Goal: Complete application form: Complete application form

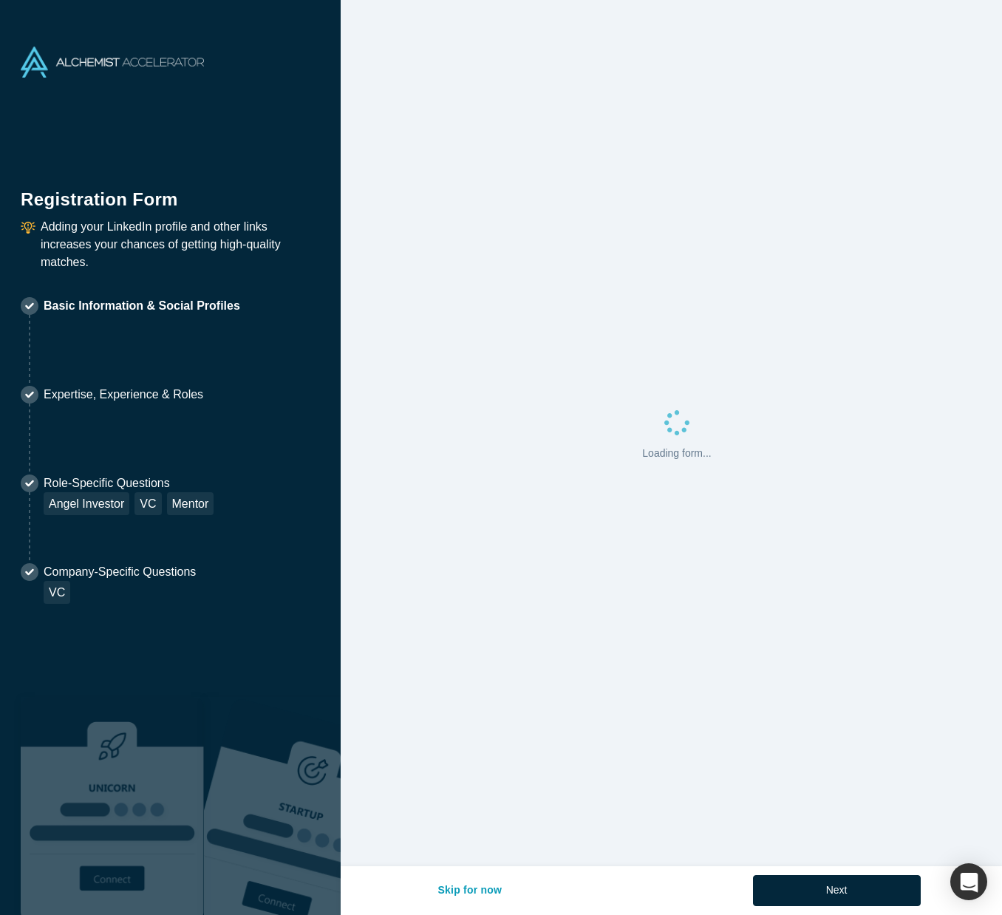
select select "US"
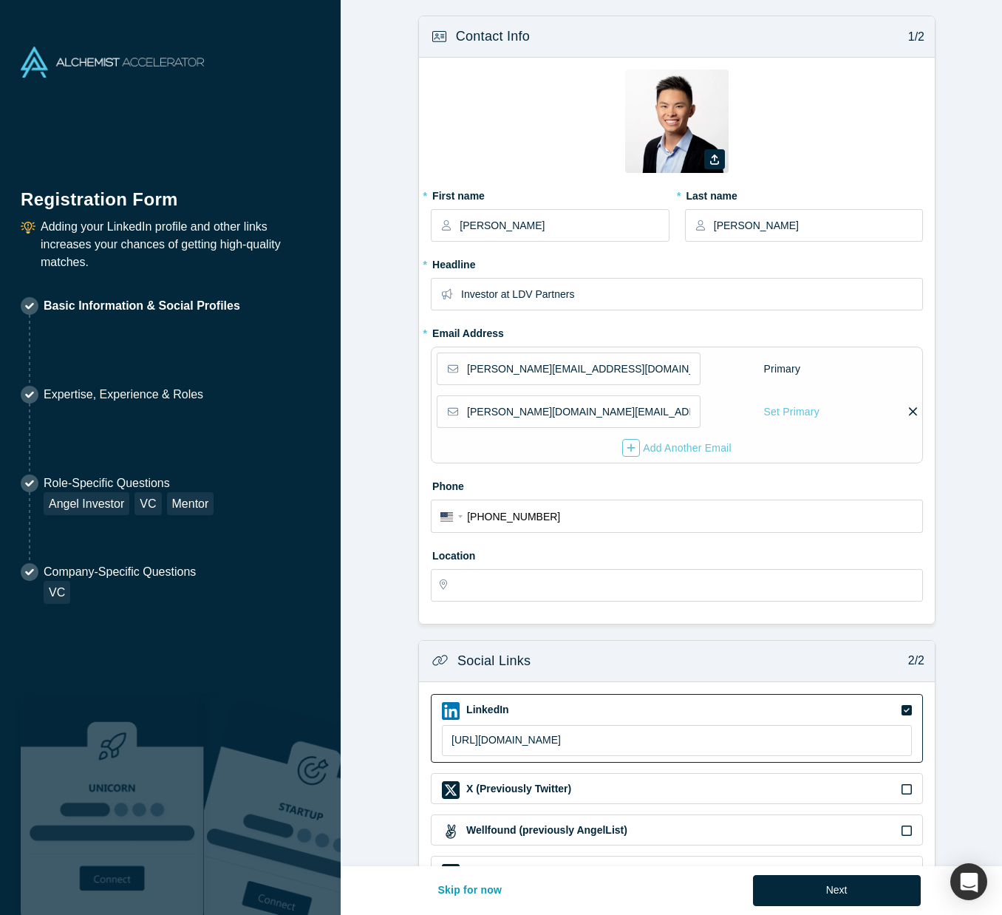
type input "[US_STATE], [GEOGRAPHIC_DATA], [GEOGRAPHIC_DATA]"
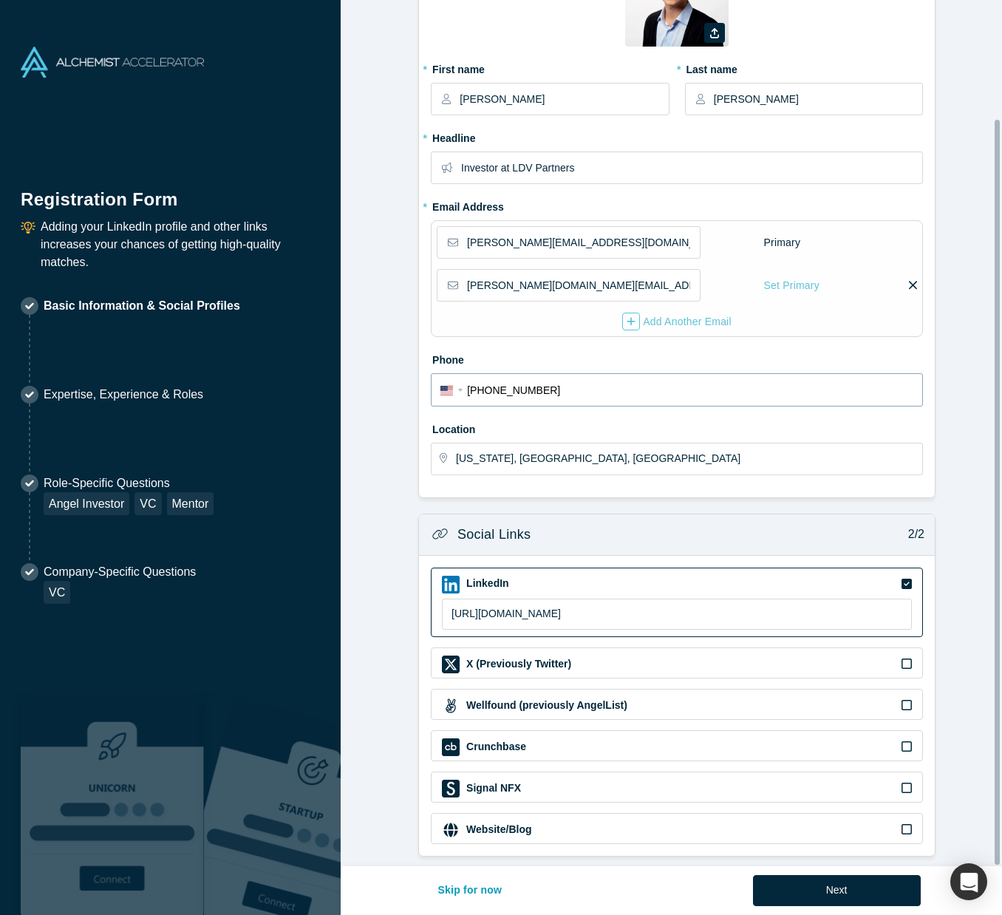
scroll to position [138, 0]
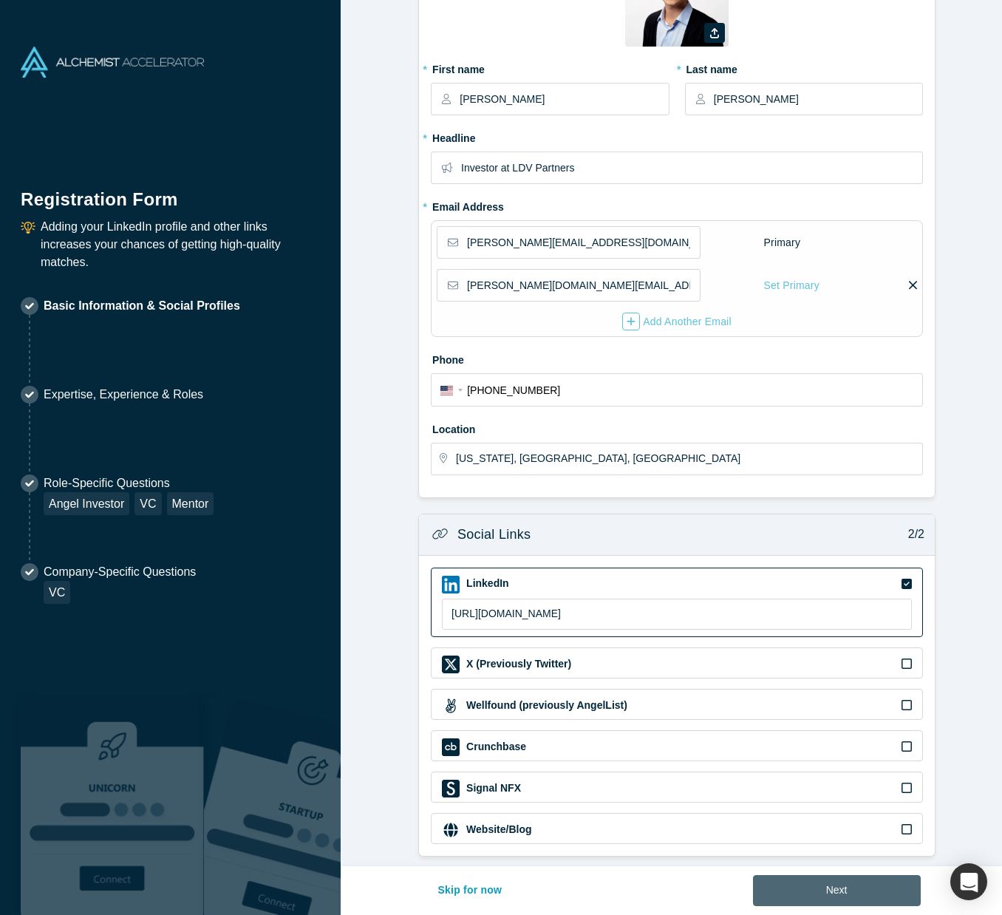
click at [801, 889] on button "Next" at bounding box center [837, 890] width 168 height 31
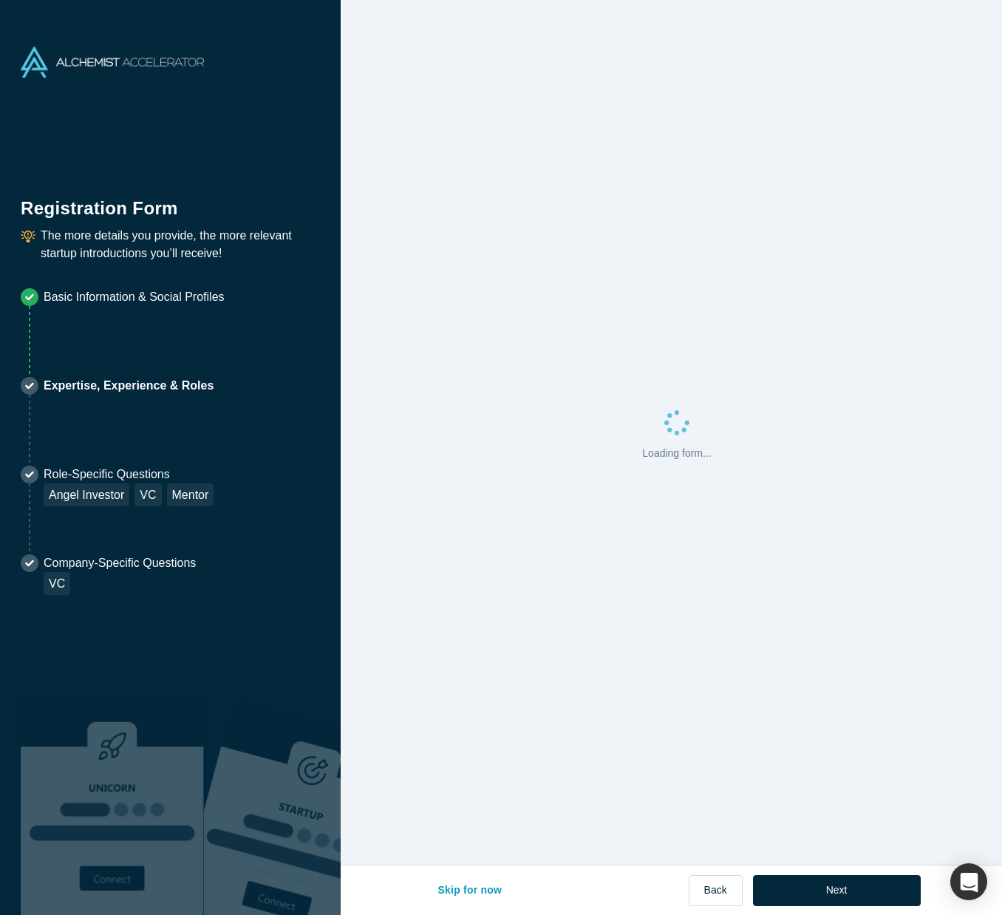
scroll to position [0, 0]
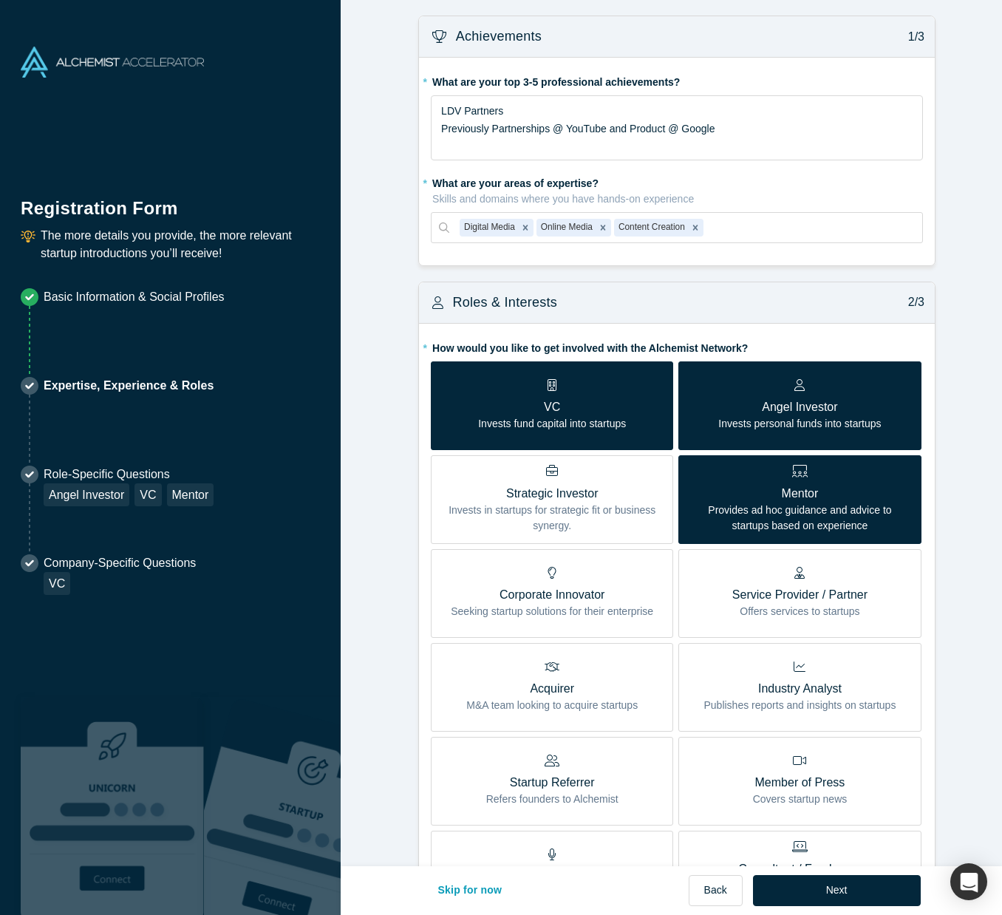
click at [722, 891] on button "Back" at bounding box center [716, 890] width 54 height 31
select select "US"
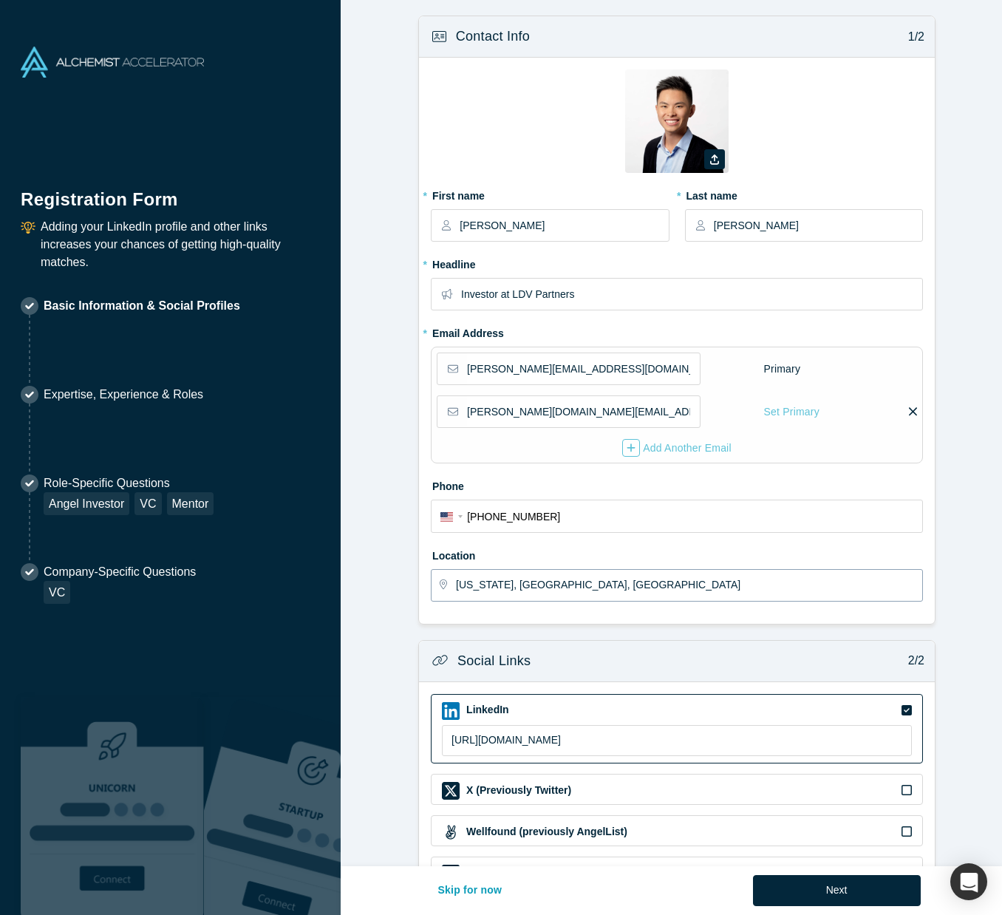
click at [537, 581] on input "[US_STATE], [GEOGRAPHIC_DATA], [GEOGRAPHIC_DATA]" at bounding box center [689, 585] width 466 height 31
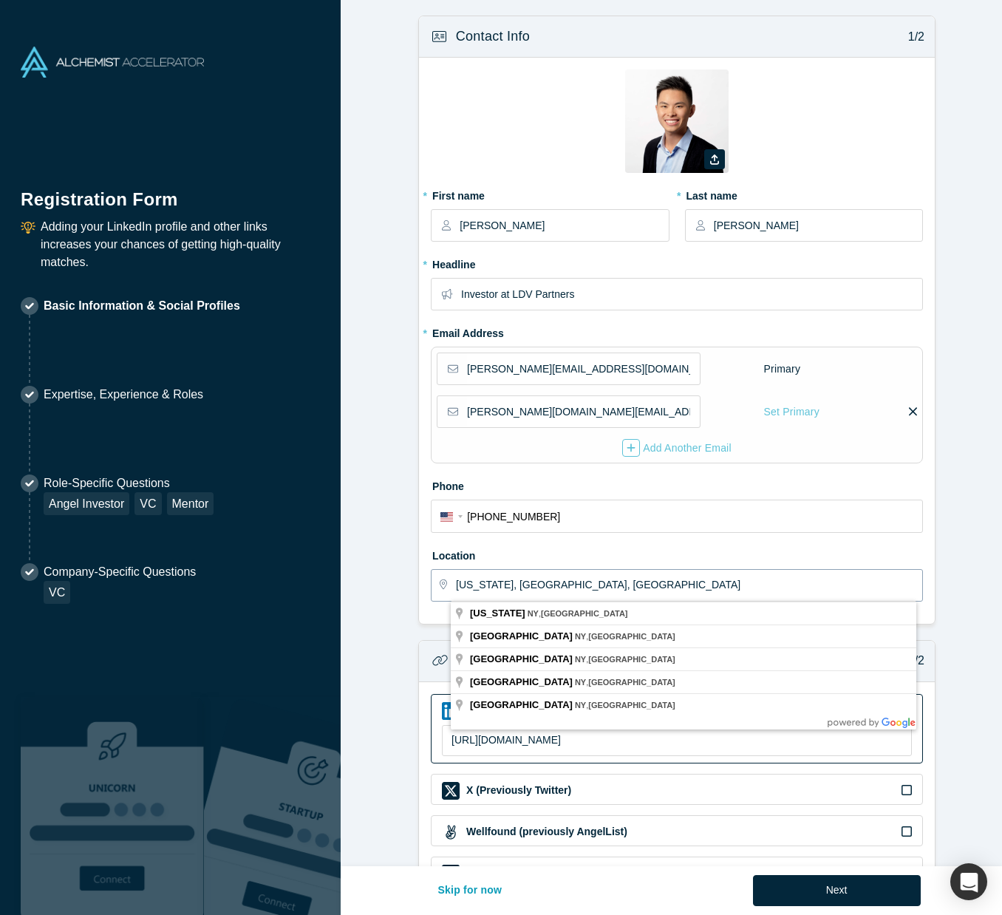
click at [536, 581] on input "[US_STATE], [GEOGRAPHIC_DATA], [GEOGRAPHIC_DATA]" at bounding box center [689, 585] width 466 height 31
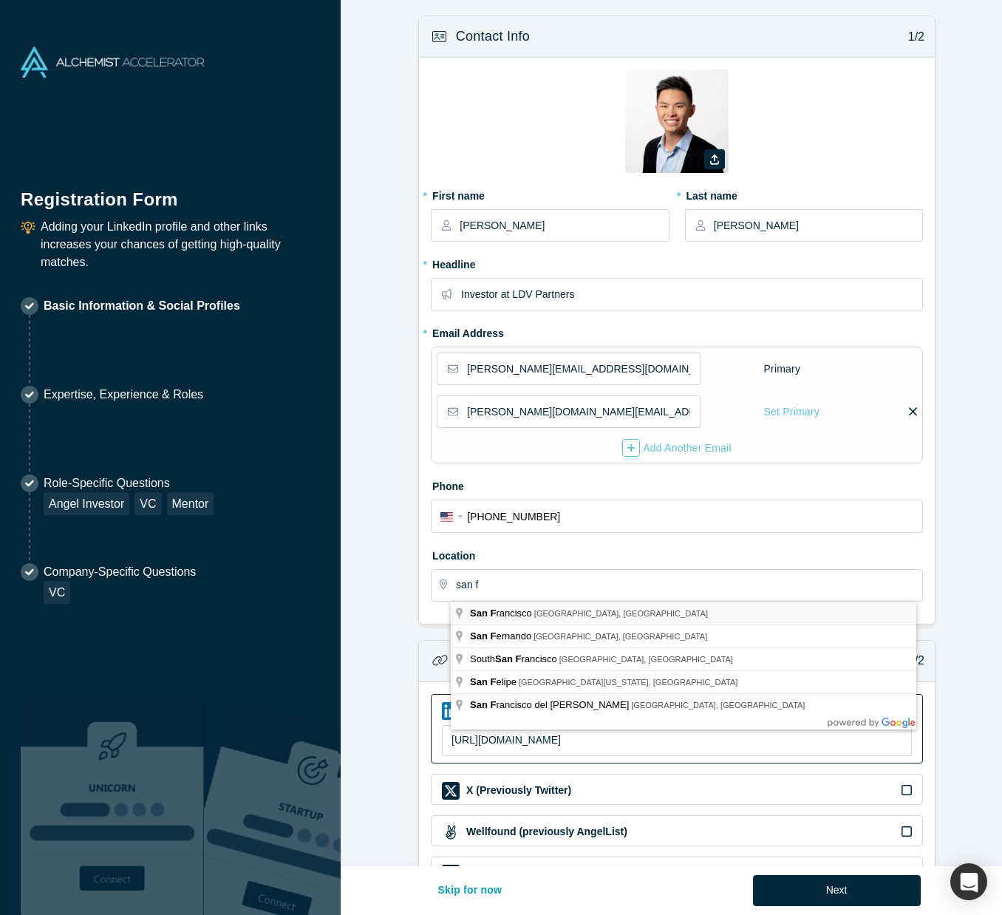
type input "[GEOGRAPHIC_DATA], [GEOGRAPHIC_DATA], [GEOGRAPHIC_DATA]"
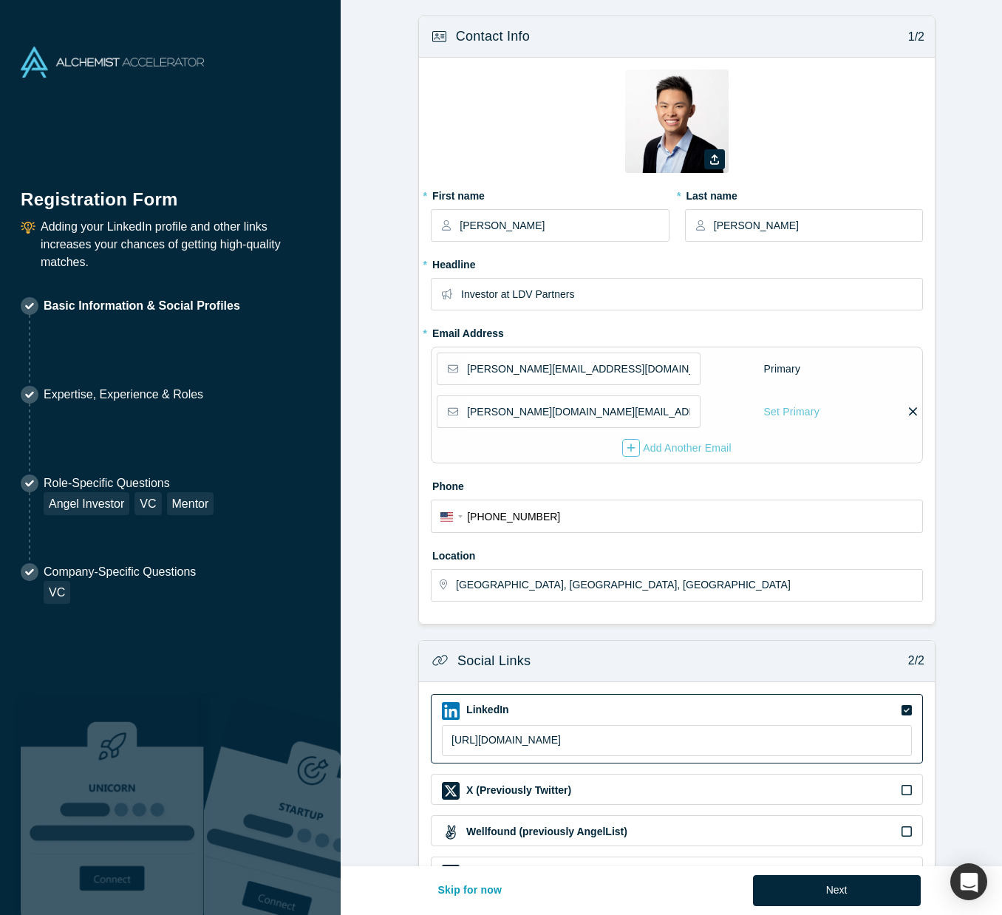
click at [814, 885] on button "Next" at bounding box center [837, 890] width 168 height 31
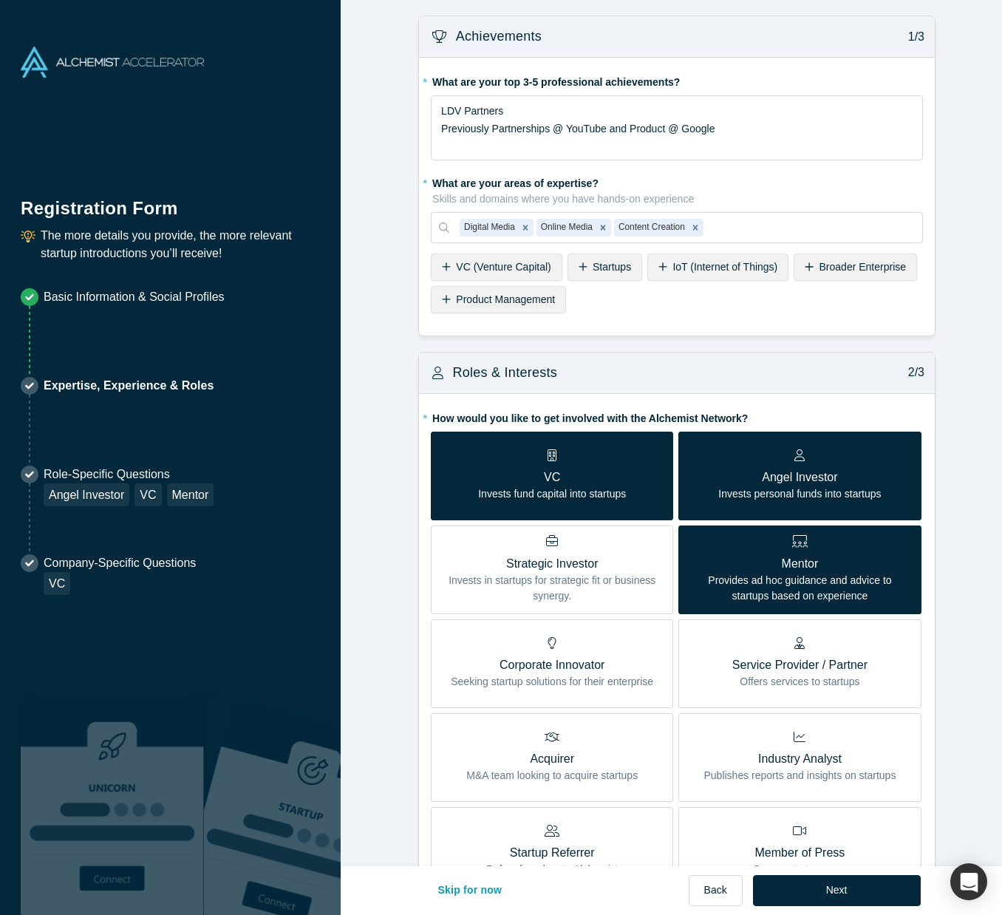
click at [456, 269] on span "VC (Venture Capital)" at bounding box center [503, 267] width 95 height 12
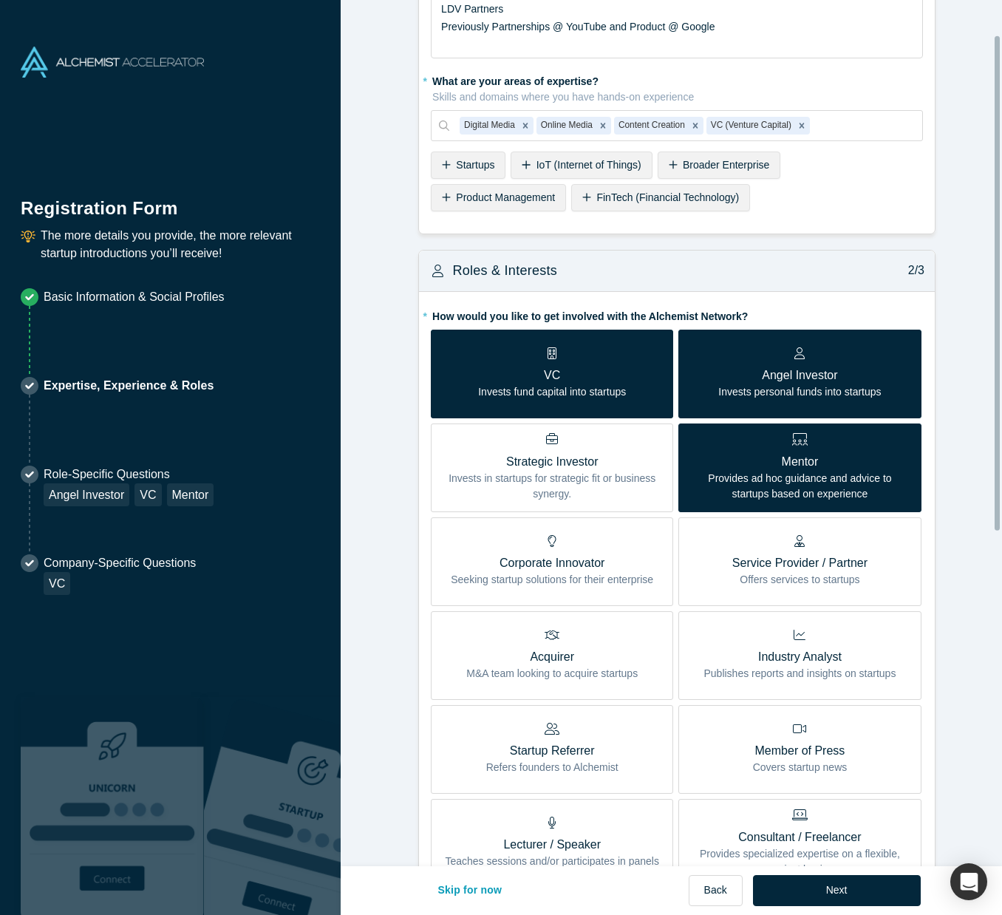
scroll to position [222, 0]
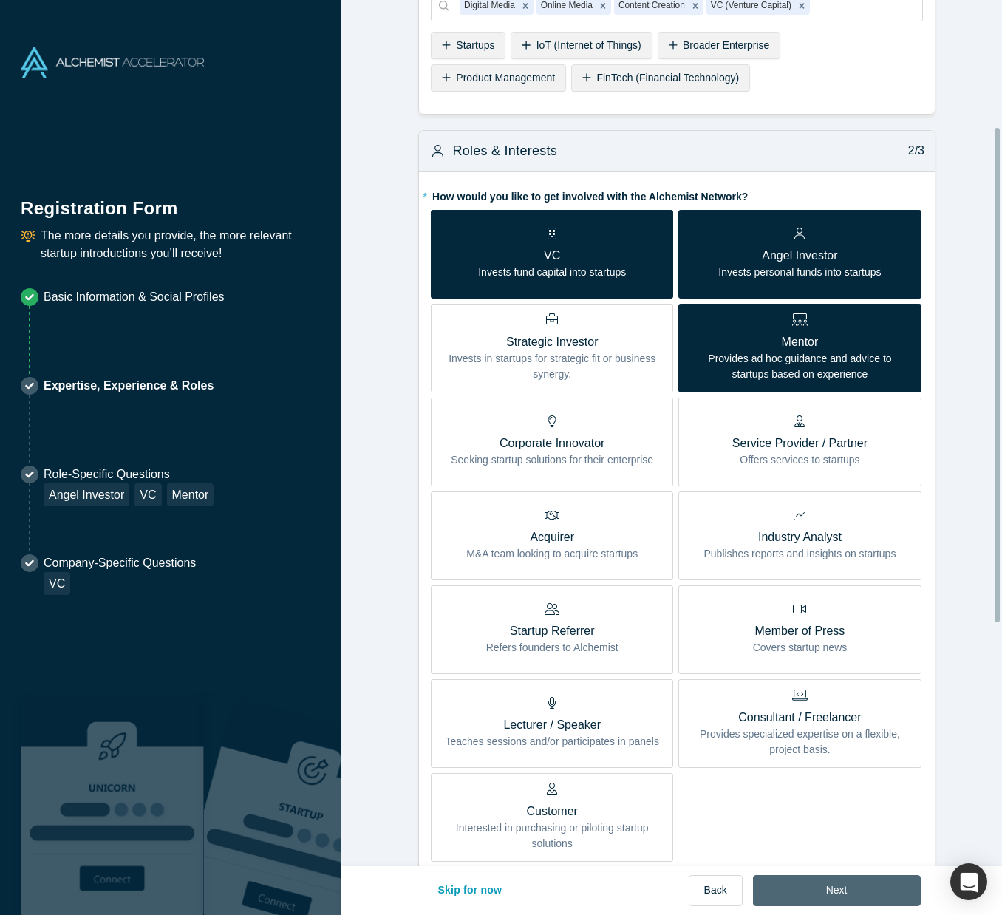
click at [845, 889] on button "Next" at bounding box center [837, 890] width 168 height 31
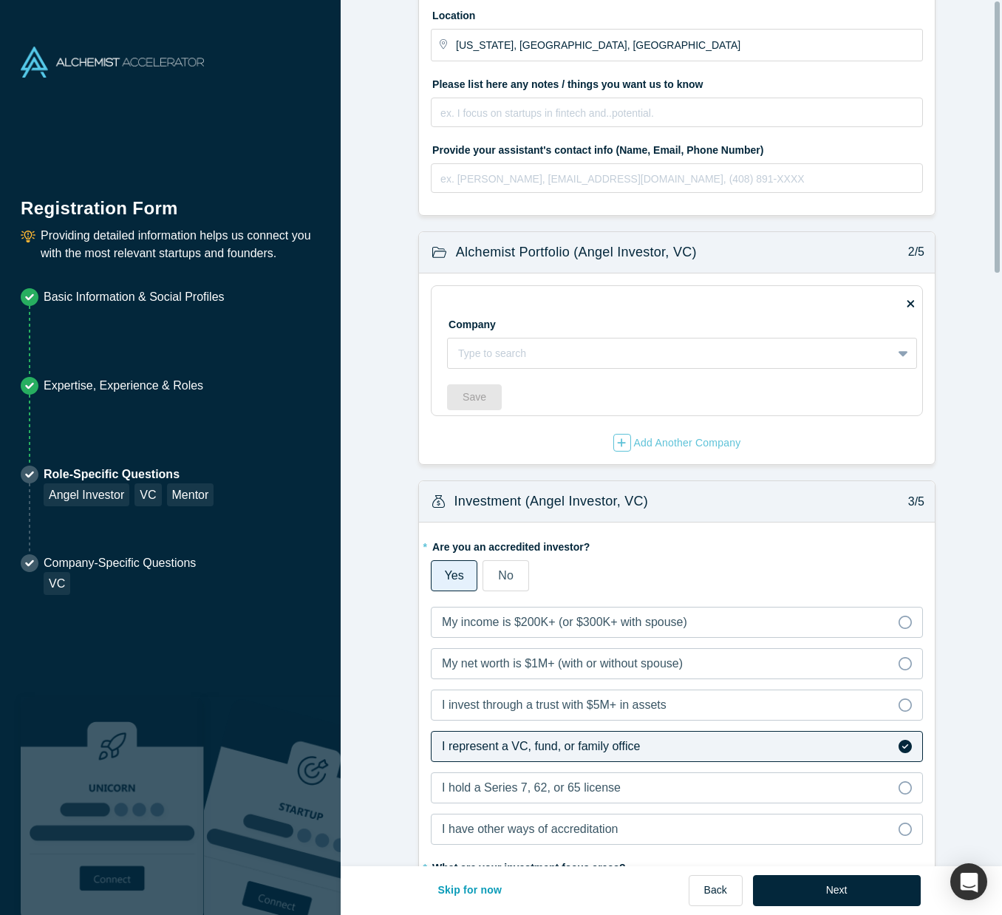
scroll to position [0, 0]
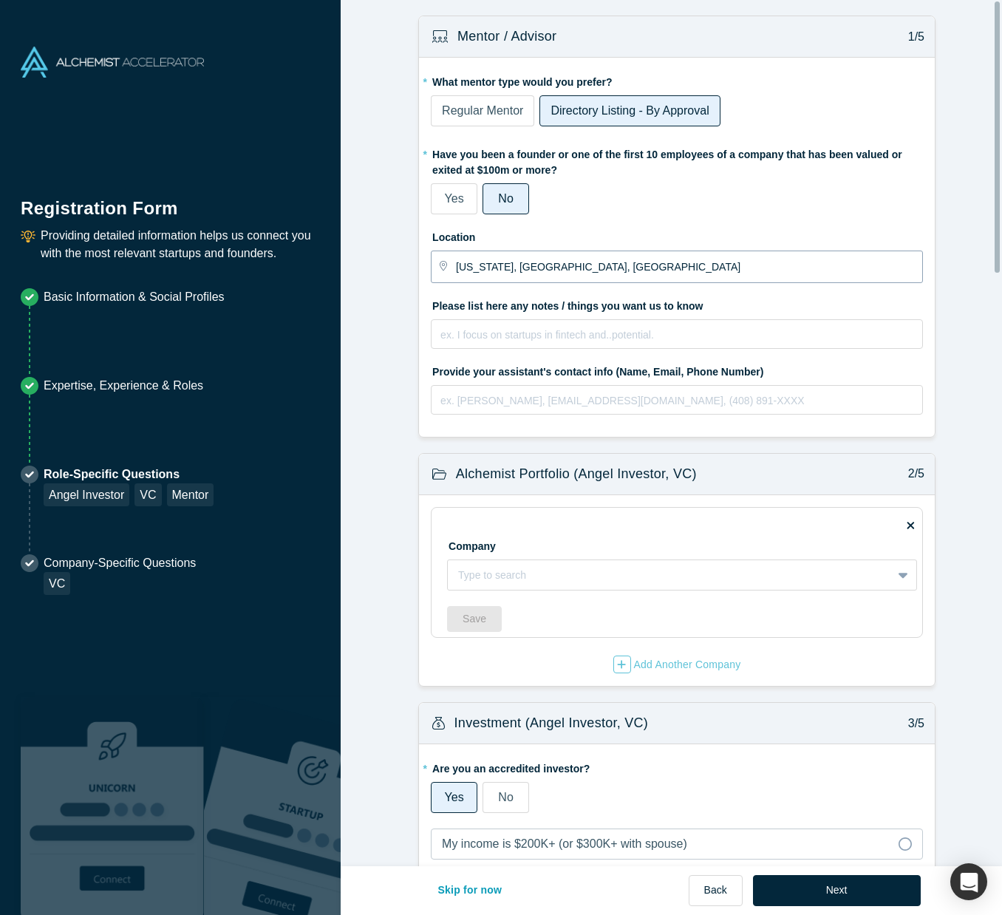
click at [617, 270] on input "[US_STATE], [GEOGRAPHIC_DATA], [GEOGRAPHIC_DATA]" at bounding box center [689, 266] width 466 height 31
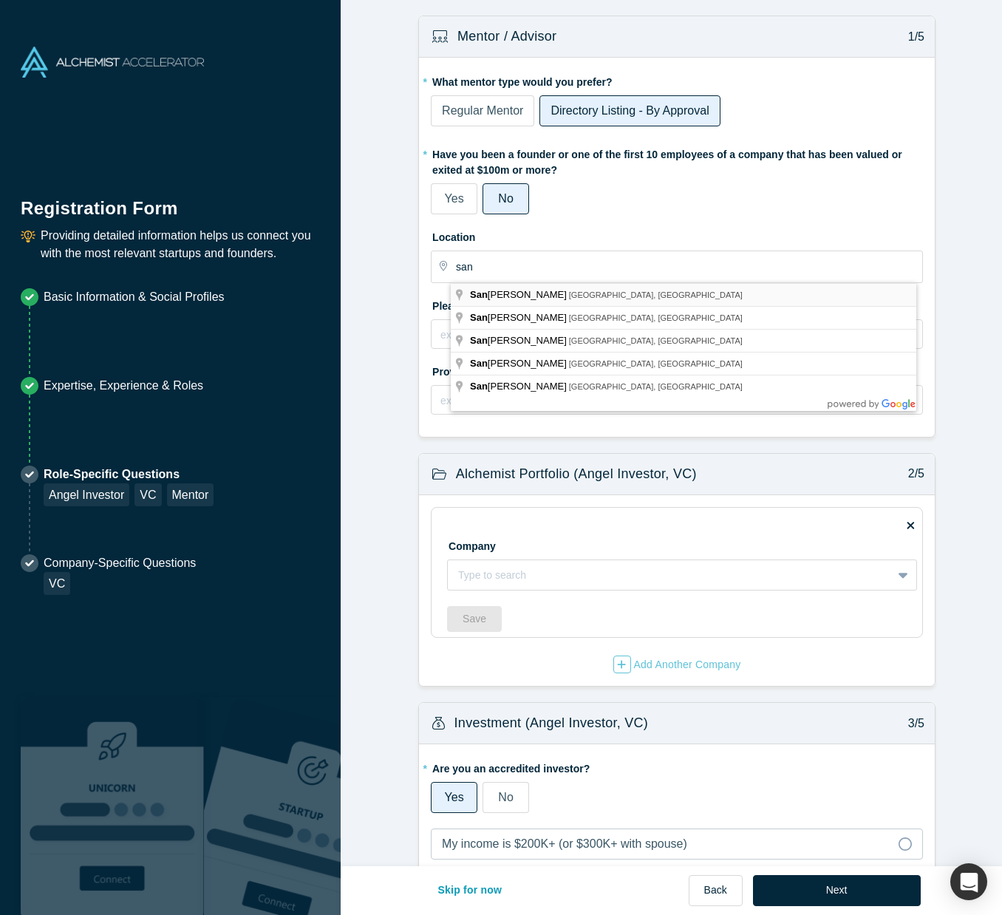
type input "[GEOGRAPHIC_DATA], [GEOGRAPHIC_DATA], [GEOGRAPHIC_DATA]"
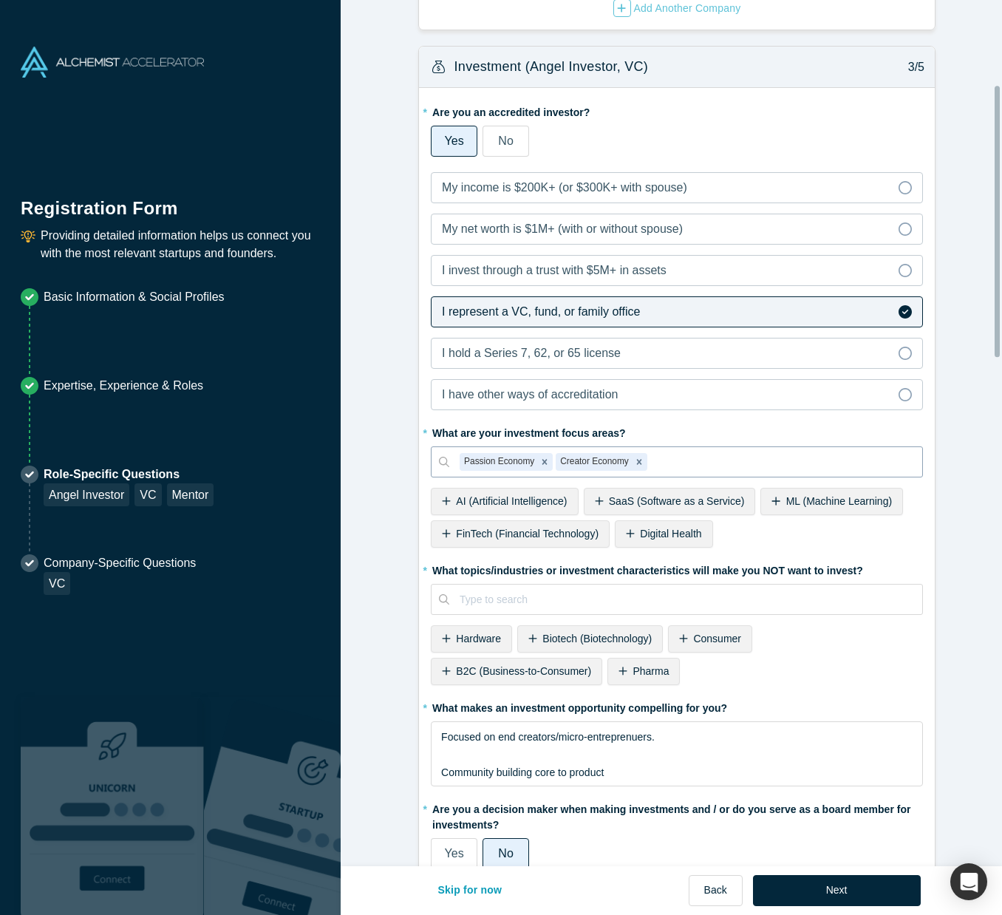
scroll to position [665, 0]
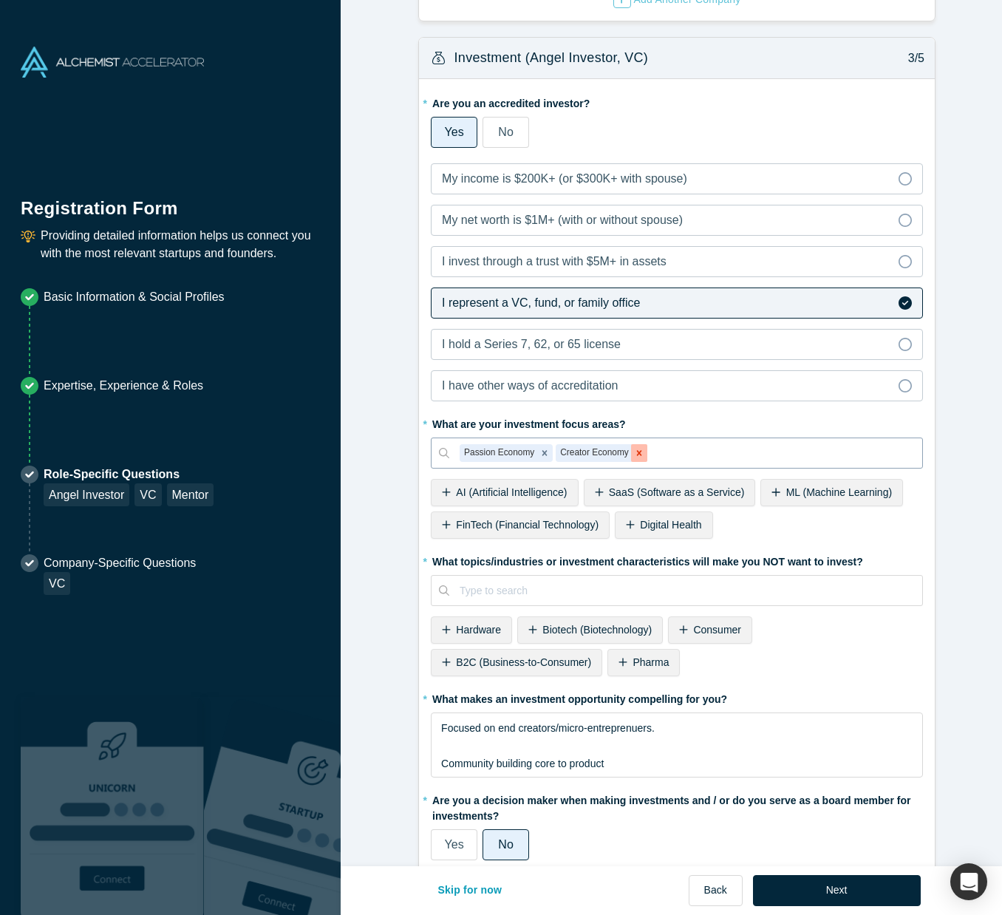
click at [634, 452] on icon "Remove Creator Economy" at bounding box center [639, 453] width 10 height 10
click at [540, 453] on icon "Remove Passion Economy" at bounding box center [545, 453] width 10 height 10
click at [563, 492] on div "AI (Artificial Intelligence)" at bounding box center [504, 492] width 147 height 27
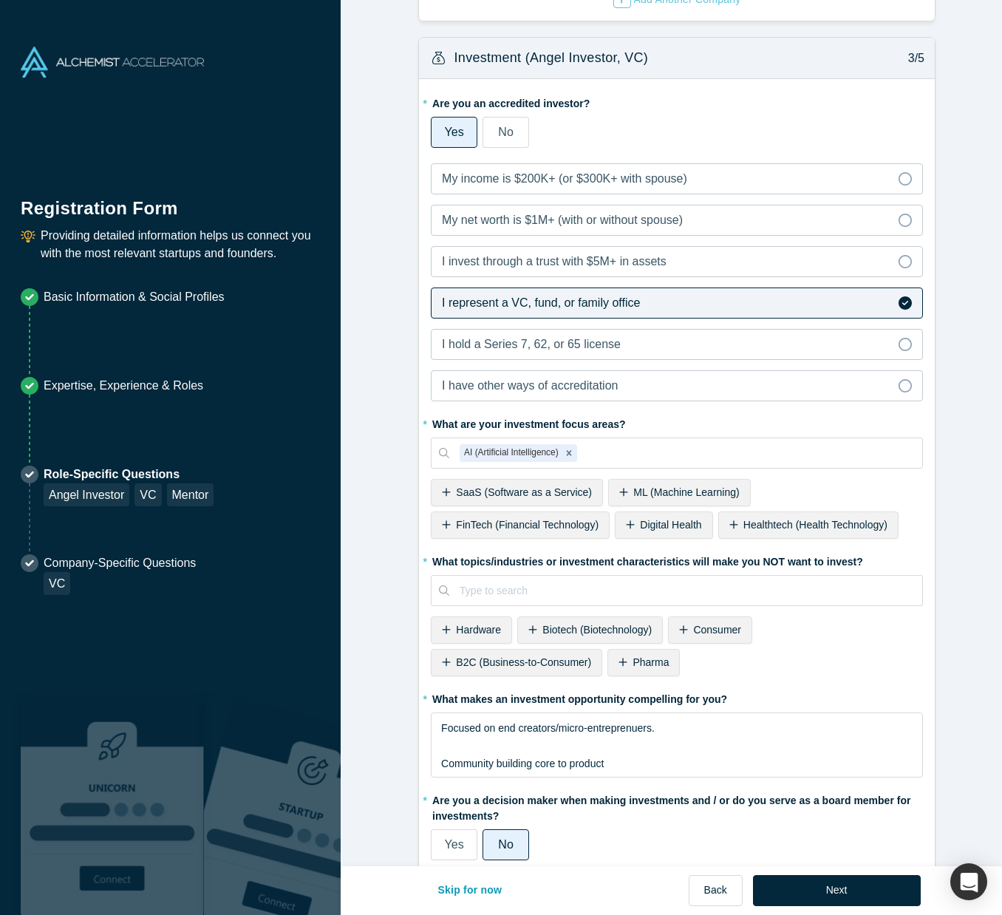
click at [583, 490] on div "SaaS (Software as a Service)" at bounding box center [517, 492] width 172 height 27
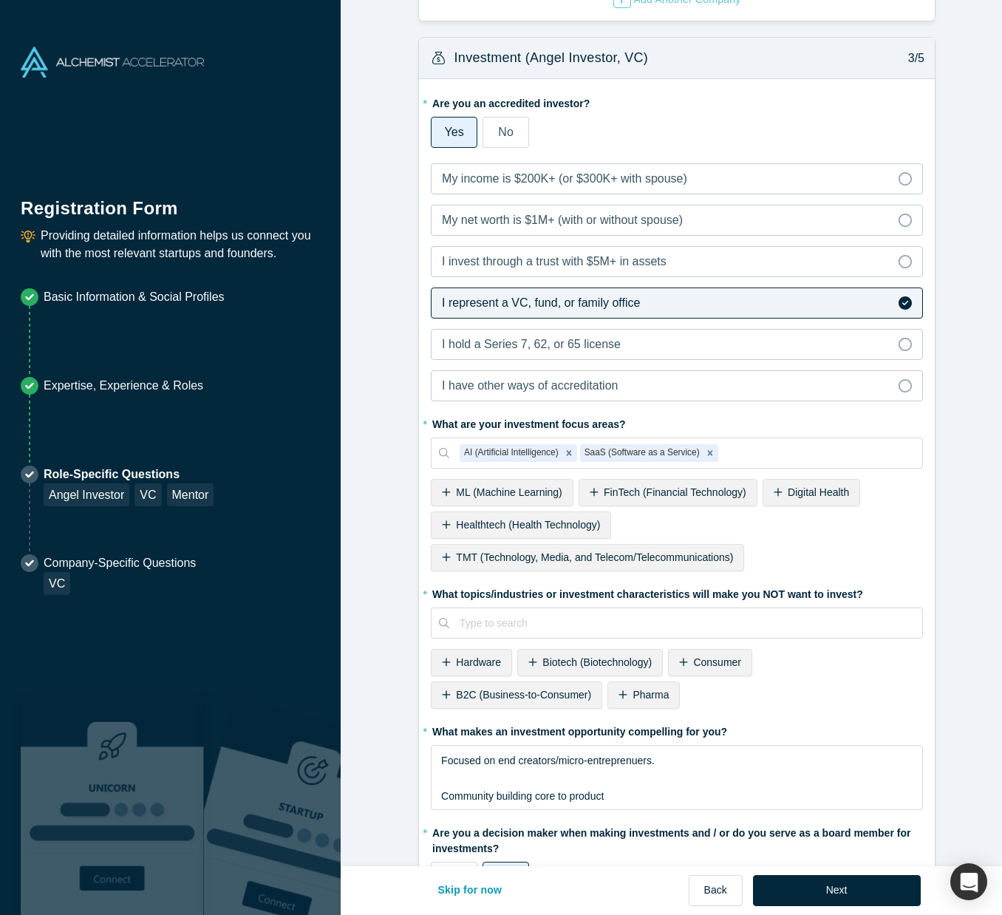
click at [506, 495] on span "ML (Machine Learning)" at bounding box center [509, 492] width 106 height 12
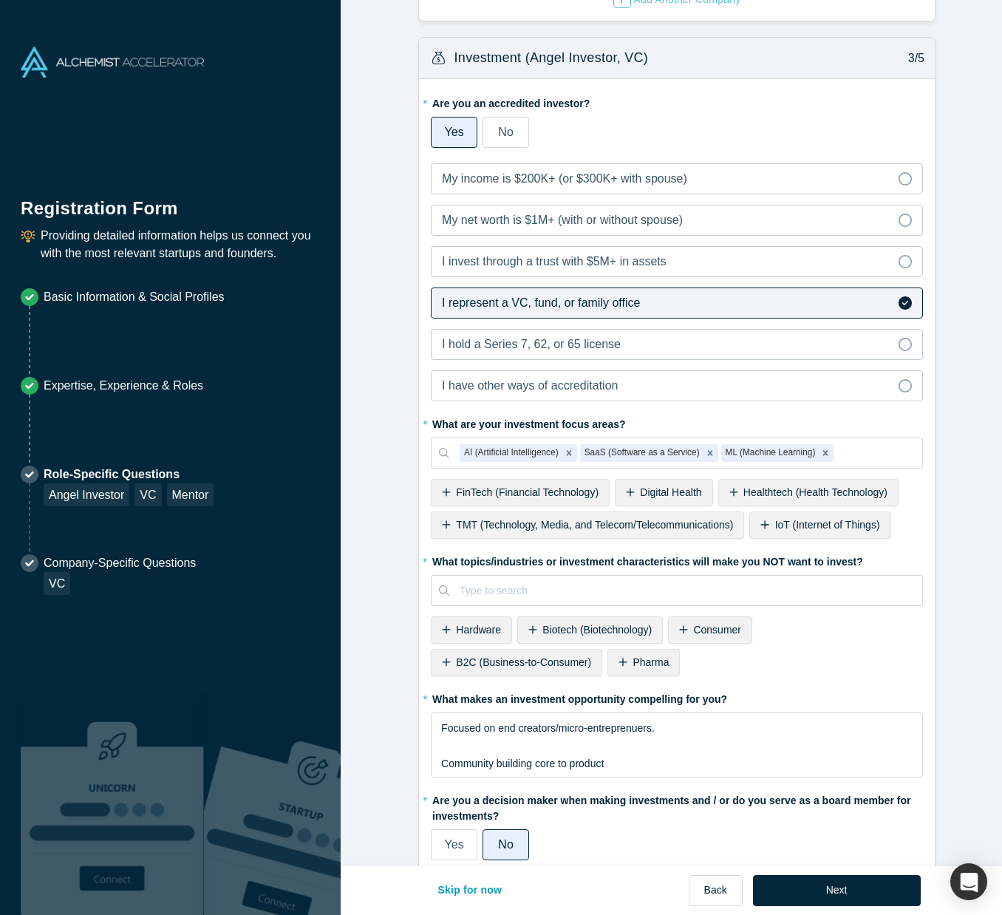
click at [782, 526] on span "IoT (Internet of Things)" at bounding box center [827, 525] width 105 height 12
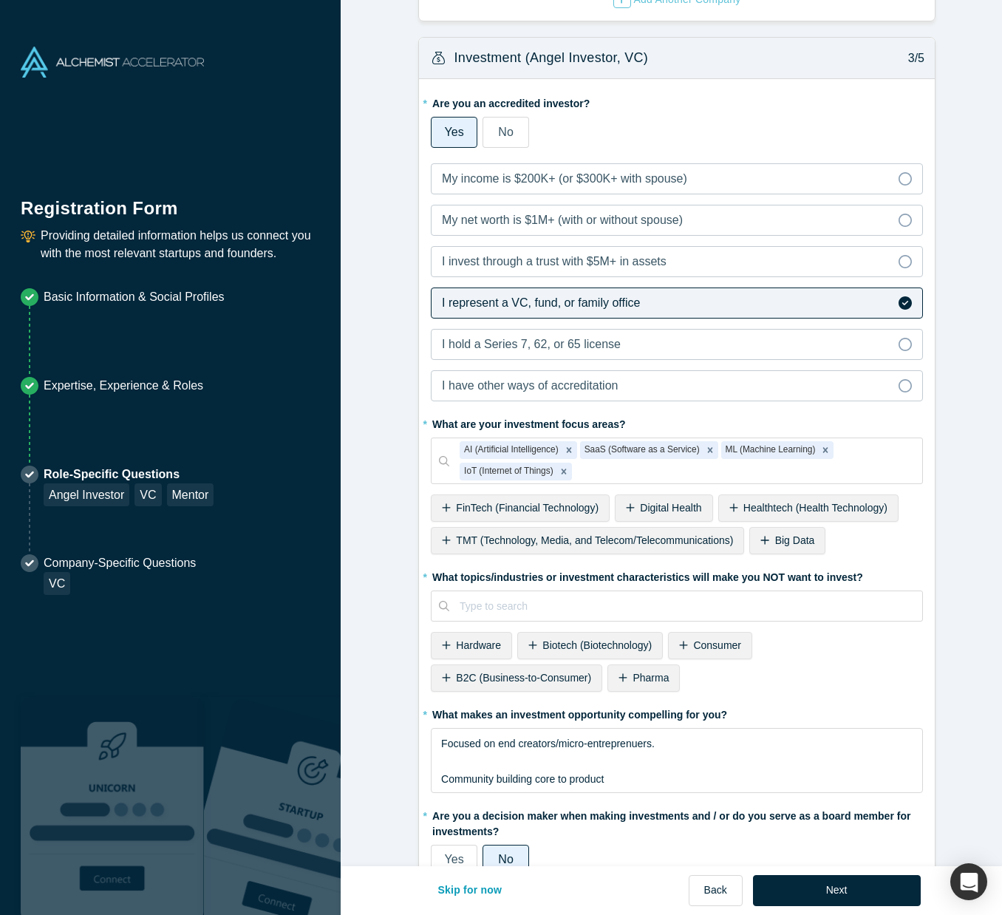
click at [586, 546] on span "TMT (Technology, Media, and Telecom/Telecommunications)" at bounding box center [594, 540] width 277 height 12
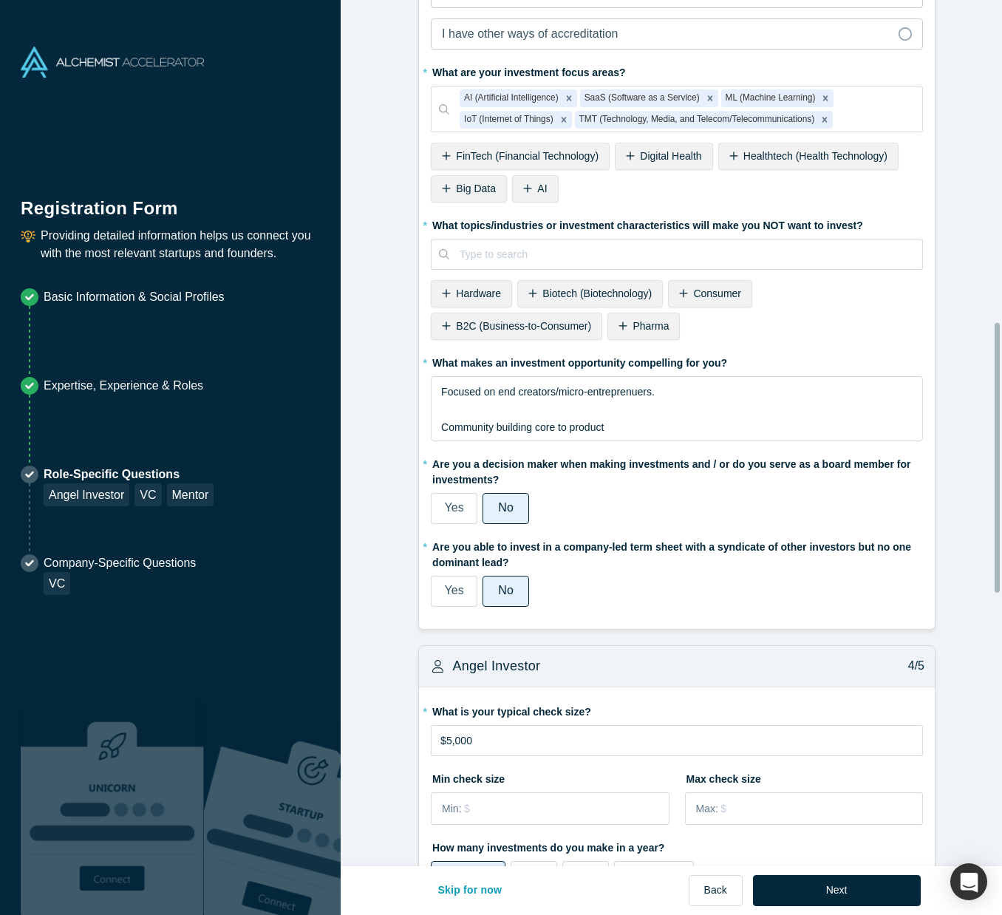
scroll to position [1035, 0]
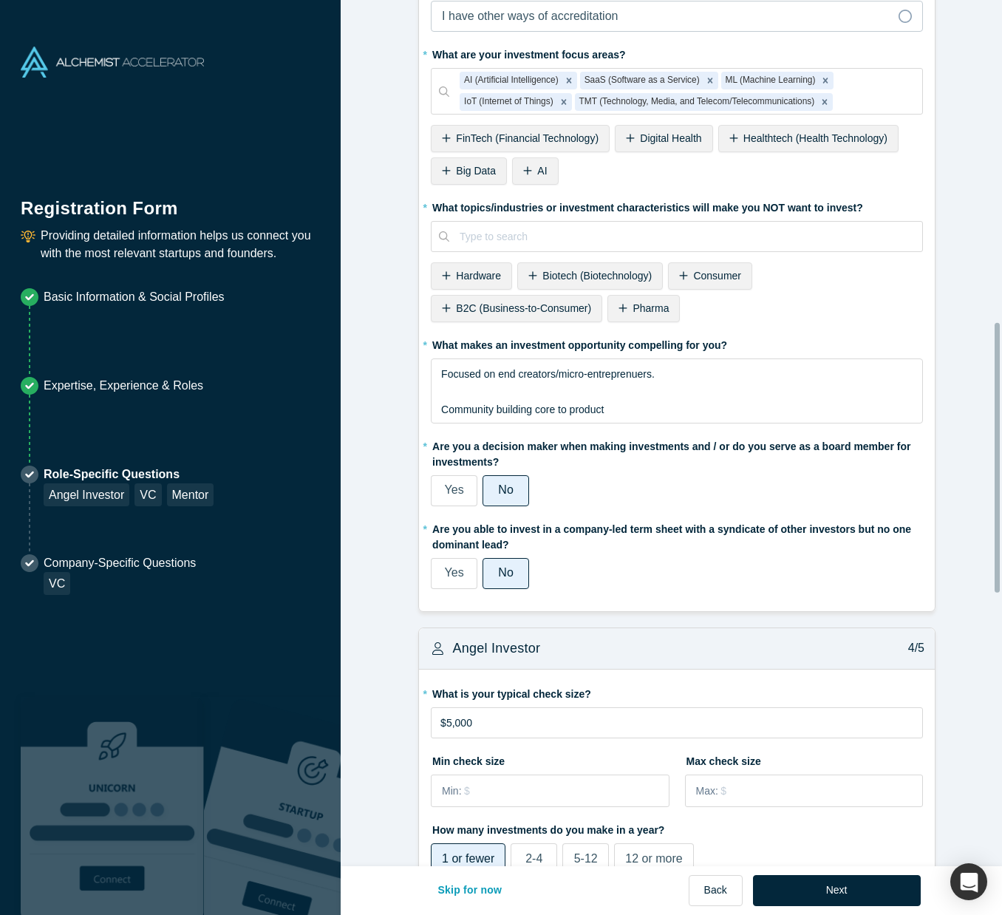
click at [459, 495] on label "Yes" at bounding box center [454, 490] width 47 height 31
click at [0, 0] on input "Yes" at bounding box center [0, 0] width 0 height 0
click at [462, 571] on label "Yes" at bounding box center [454, 573] width 47 height 31
click at [0, 0] on input "Yes" at bounding box center [0, 0] width 0 height 0
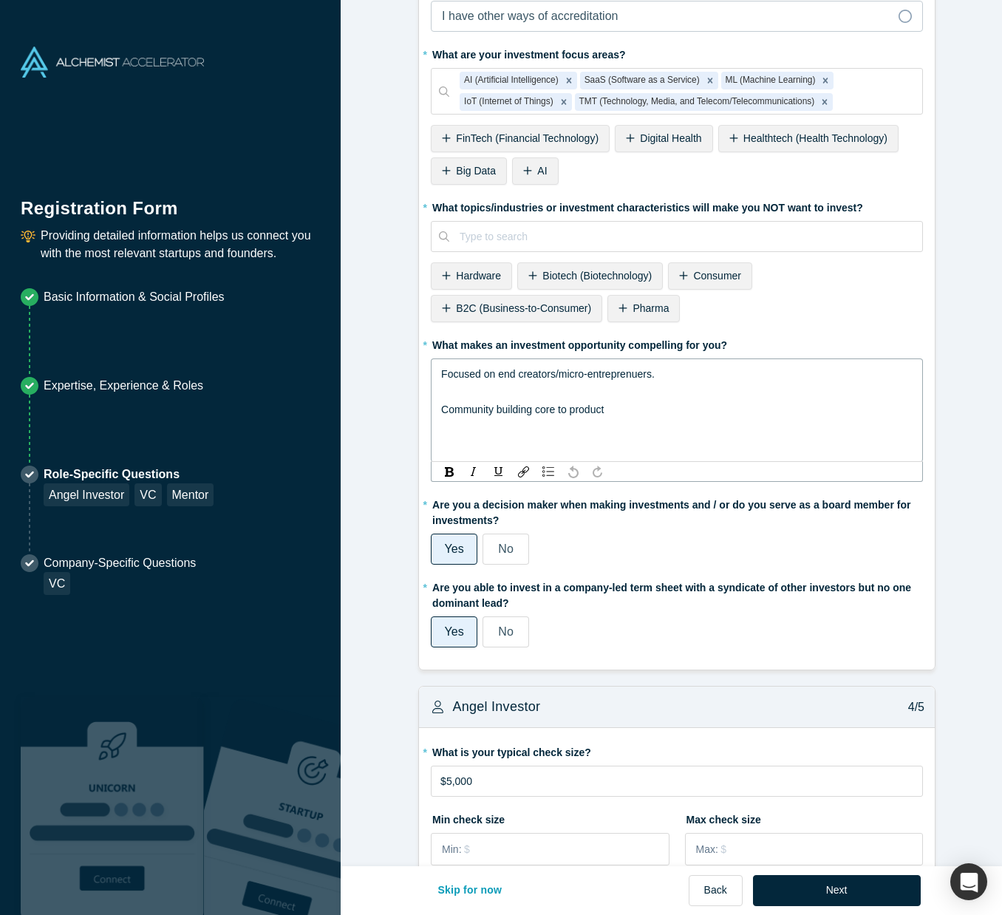
drag, startPoint x: 649, startPoint y: 393, endPoint x: 619, endPoint y: 384, distance: 31.4
click at [619, 384] on div "rdw-editor" at bounding box center [677, 392] width 472 height 18
click at [668, 439] on fieldset "* Are you an accredited investor? Yes No My income is $200K+ (or $300K+ with sp…" at bounding box center [677, 189] width 492 height 937
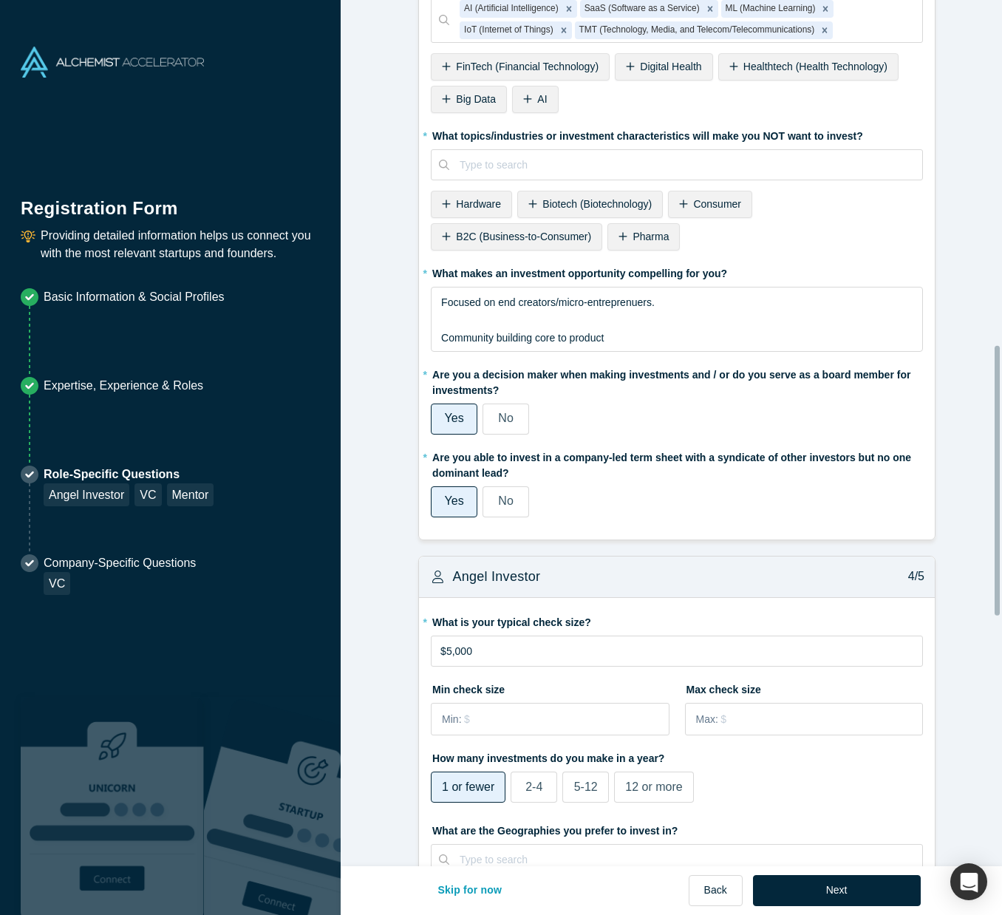
scroll to position [1109, 0]
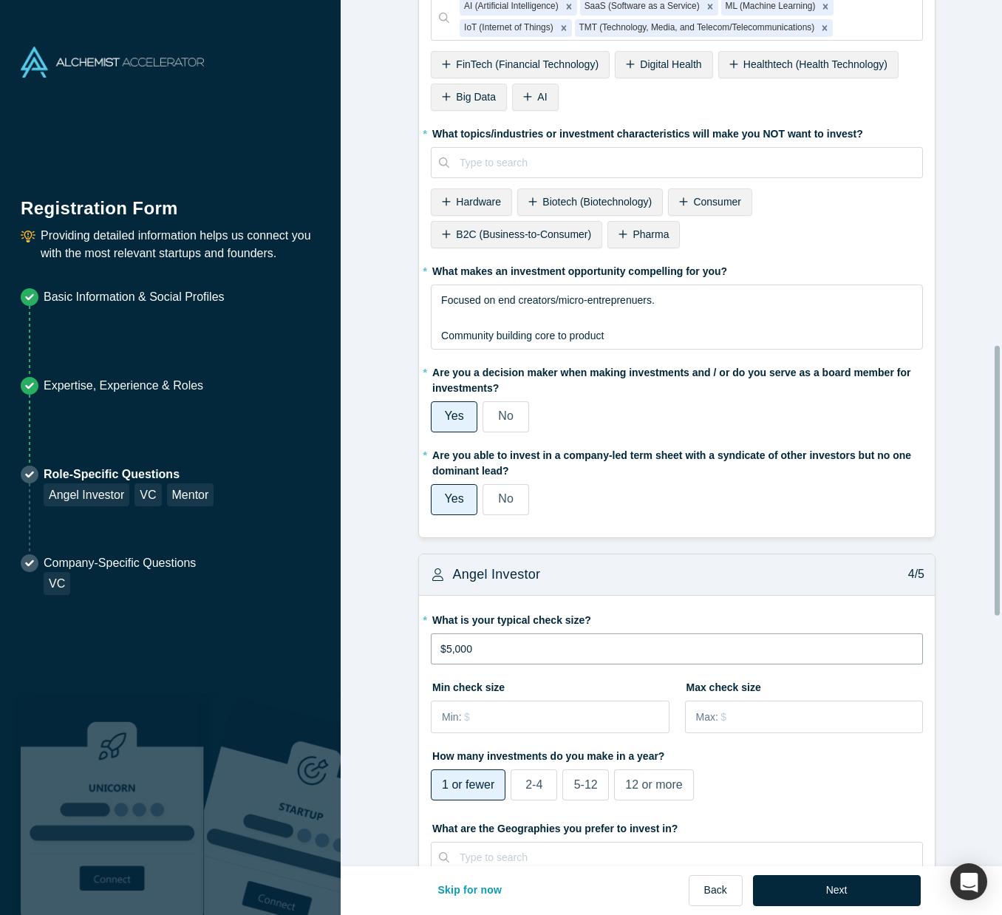
click at [643, 648] on input "$5,000" at bounding box center [677, 649] width 492 height 31
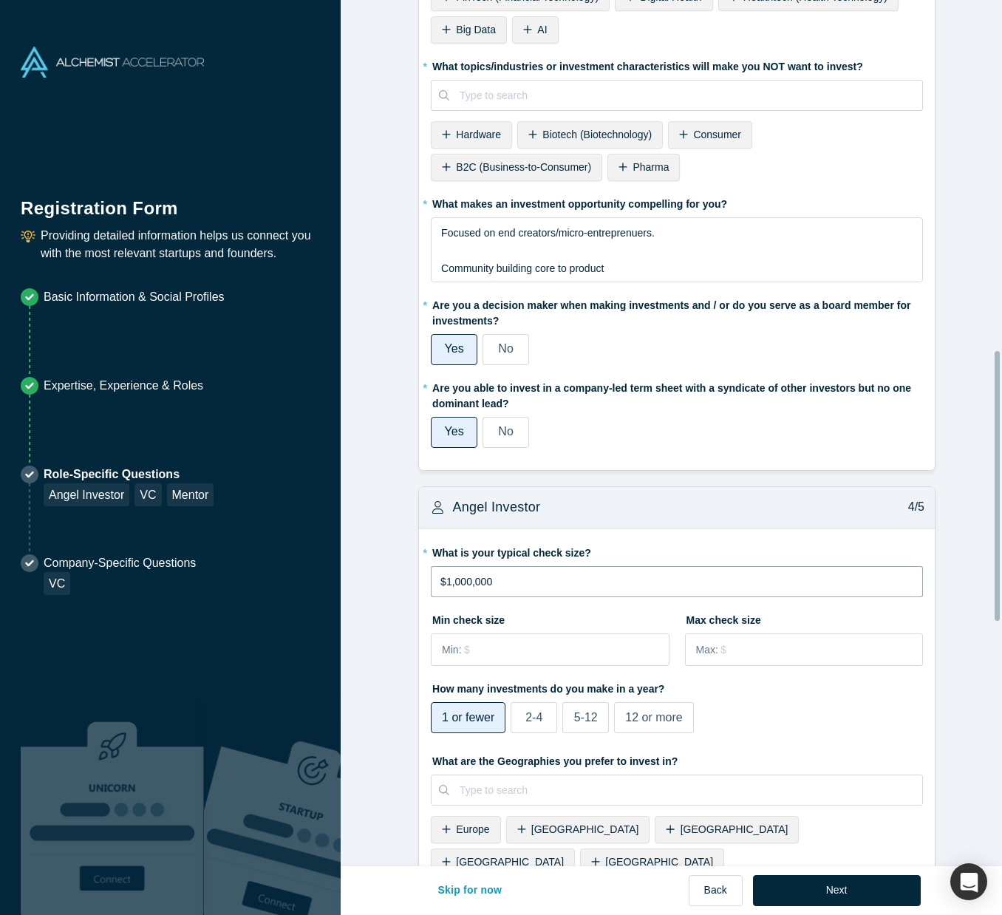
scroll to position [1552, 0]
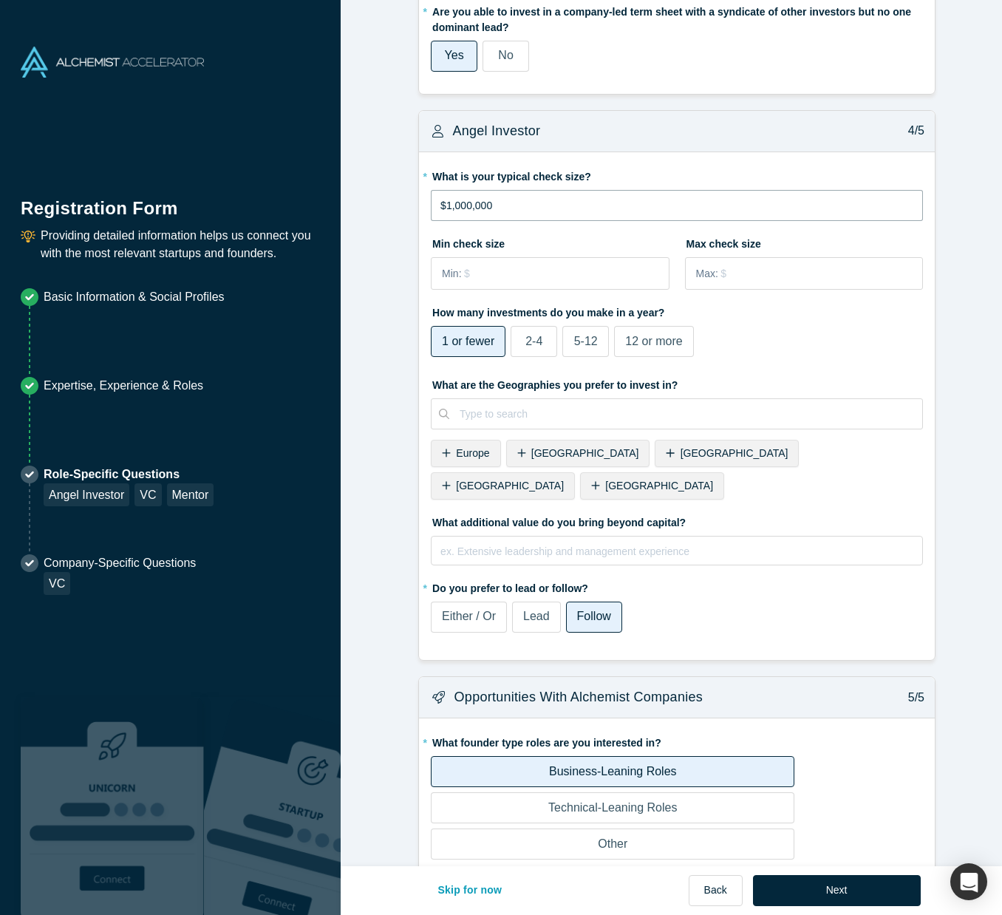
type input "$1,000,000"
click at [489, 610] on span "Either / Or" at bounding box center [469, 616] width 54 height 13
click at [0, 0] on input "Either / Or" at bounding box center [0, 0] width 0 height 0
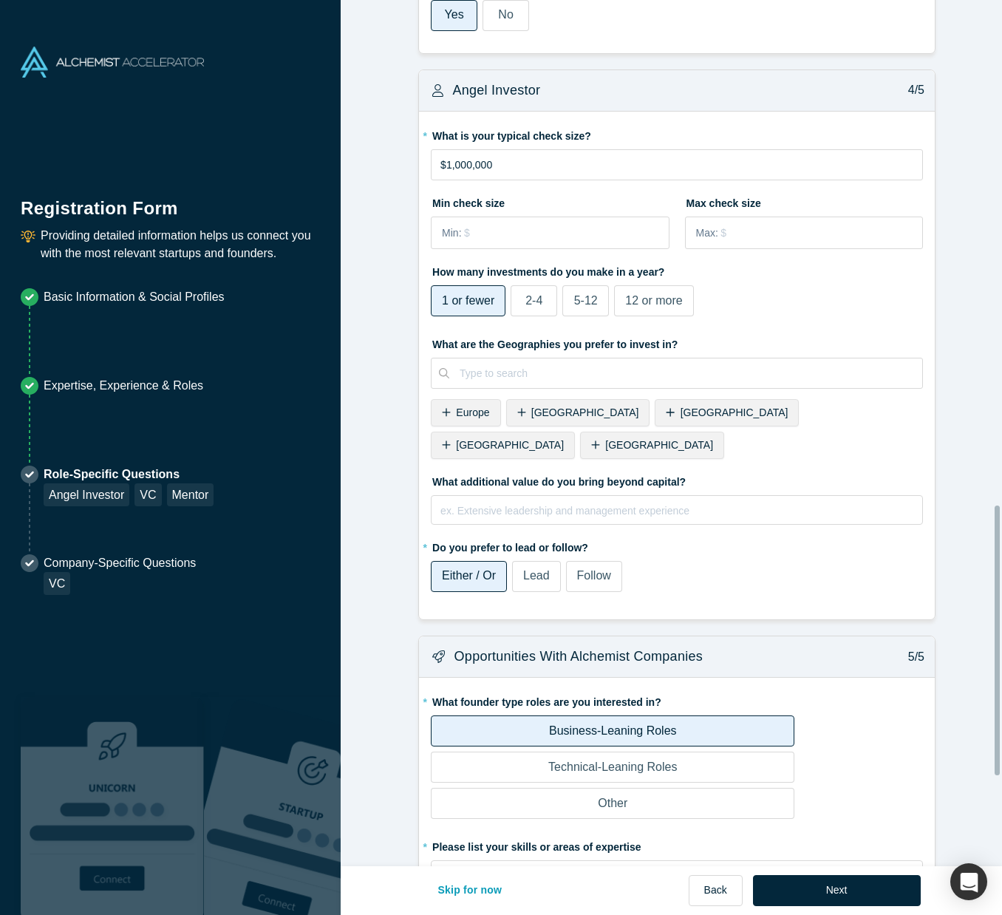
scroll to position [1700, 0]
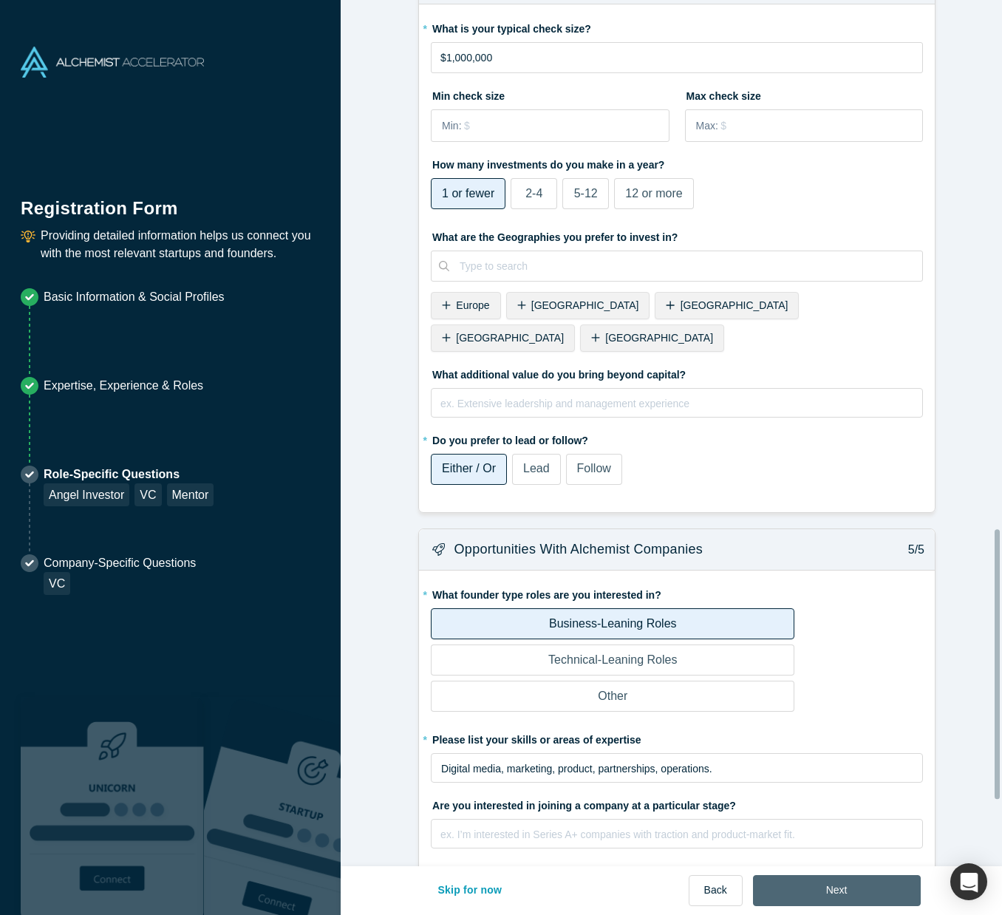
click at [849, 891] on button "Next" at bounding box center [837, 890] width 168 height 31
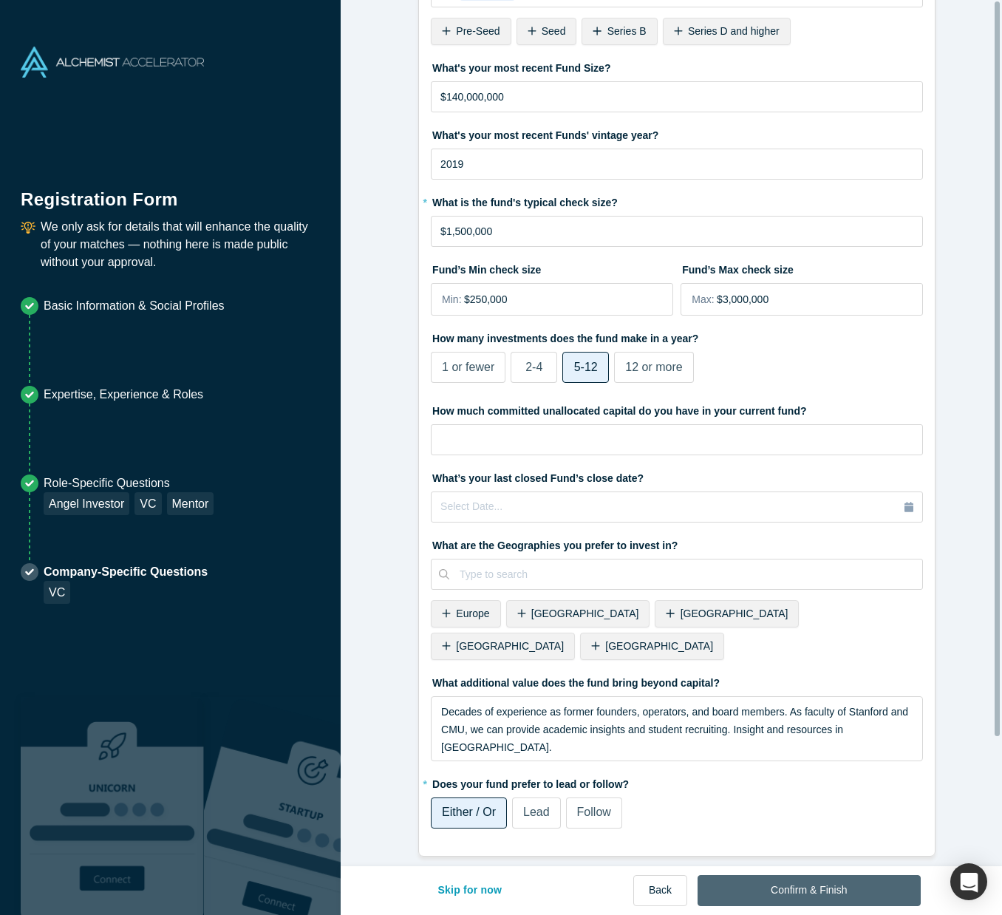
scroll to position [0, 0]
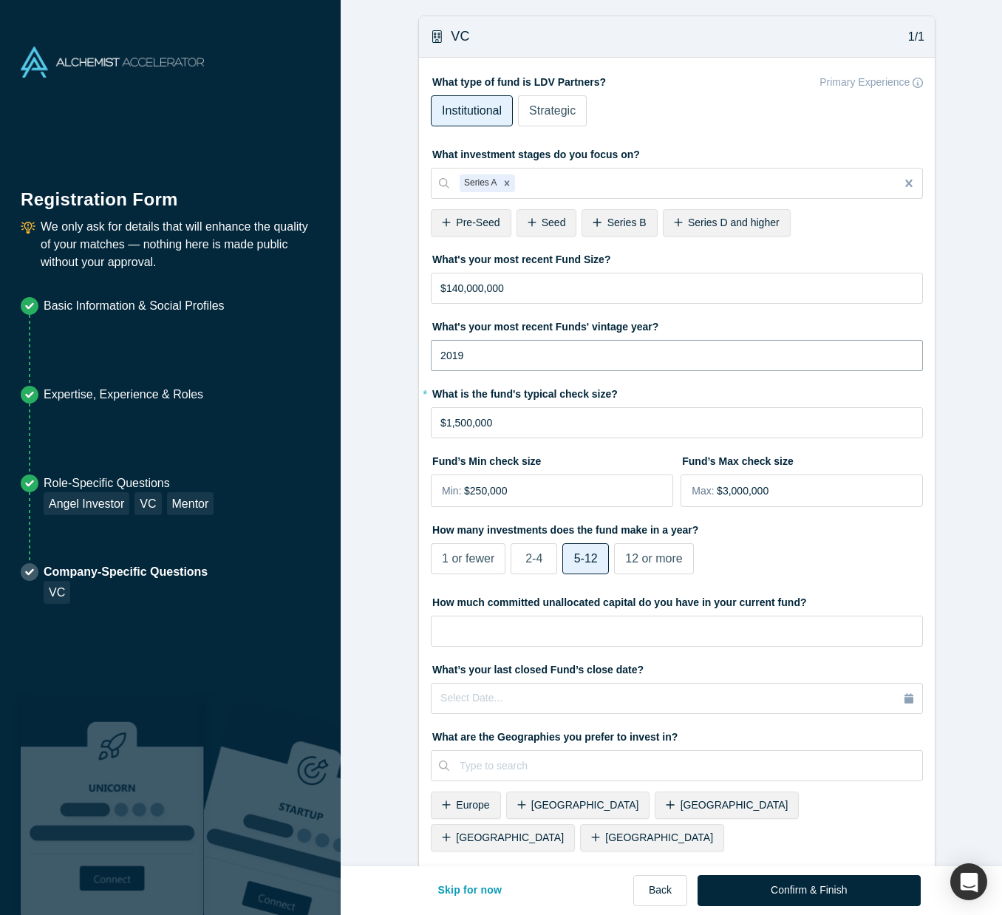
click at [561, 360] on input "2019" at bounding box center [677, 355] width 492 height 31
click at [561, 361] on input "2019" at bounding box center [677, 355] width 492 height 31
drag, startPoint x: 561, startPoint y: 361, endPoint x: 568, endPoint y: 360, distance: 7.5
click at [563, 361] on input "2019" at bounding box center [677, 355] width 492 height 31
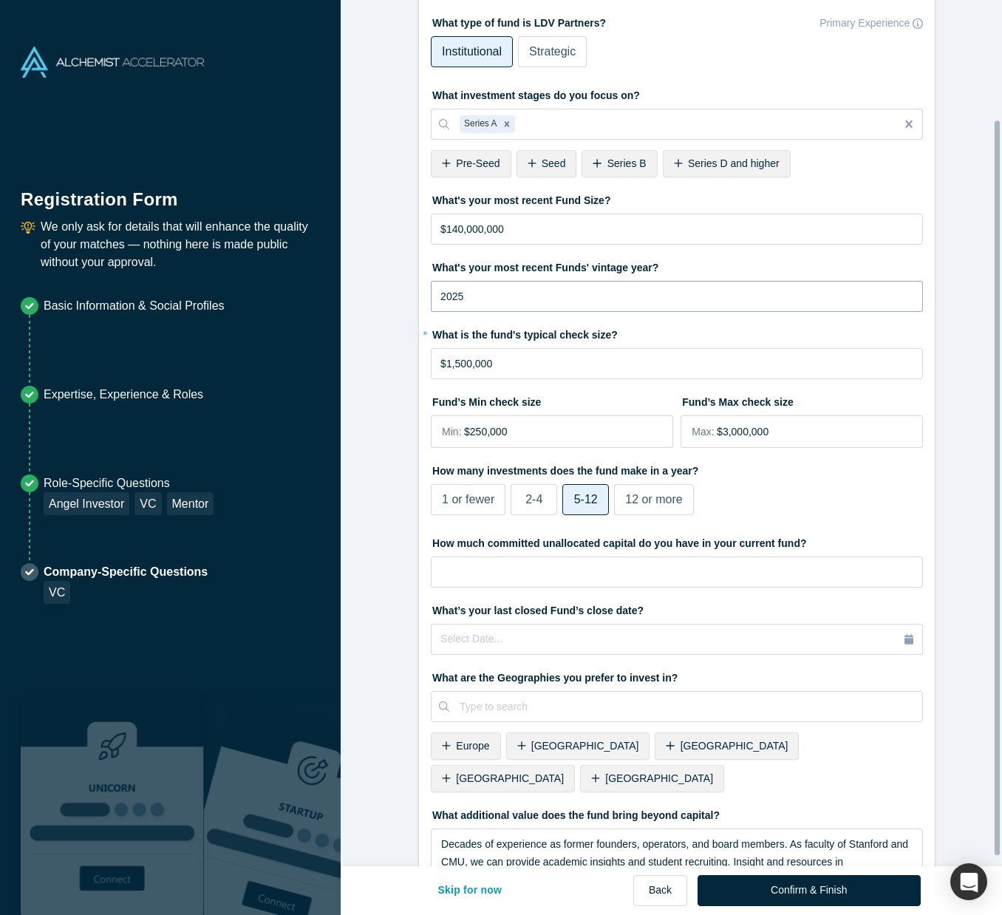
scroll to position [152, 0]
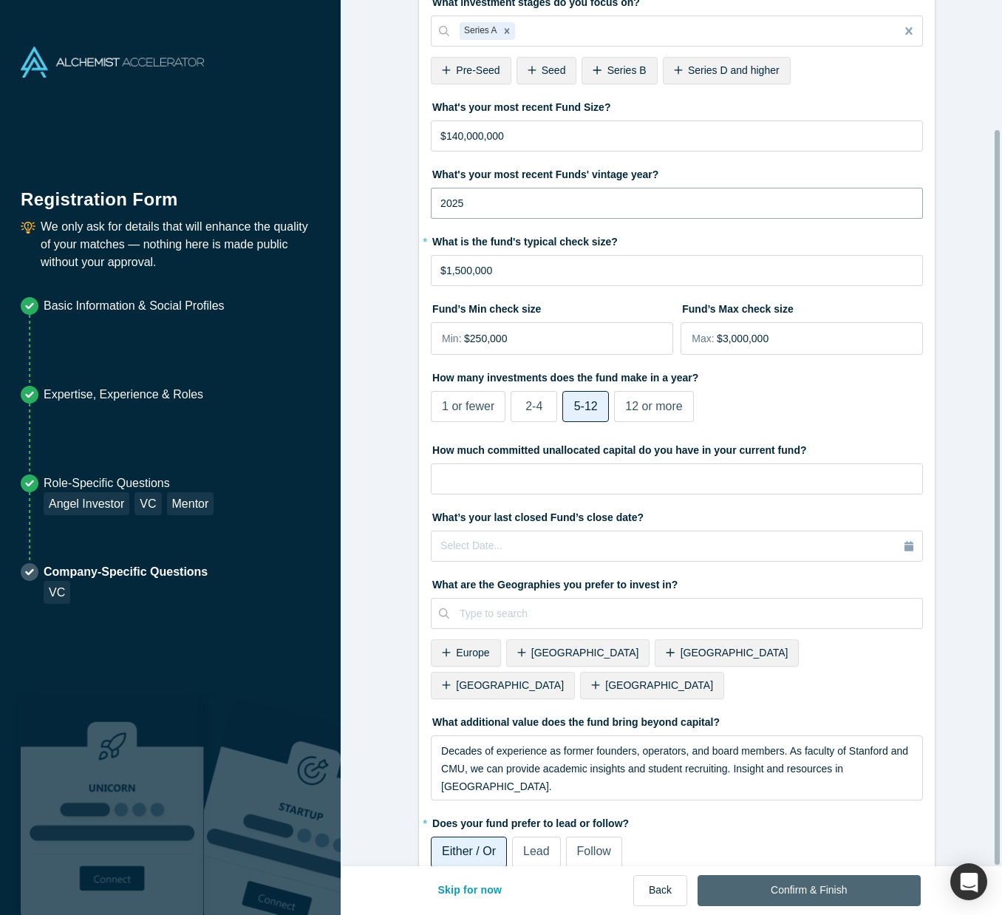
type input "2025"
click at [795, 883] on button "Confirm & Finish" at bounding box center [809, 890] width 223 height 31
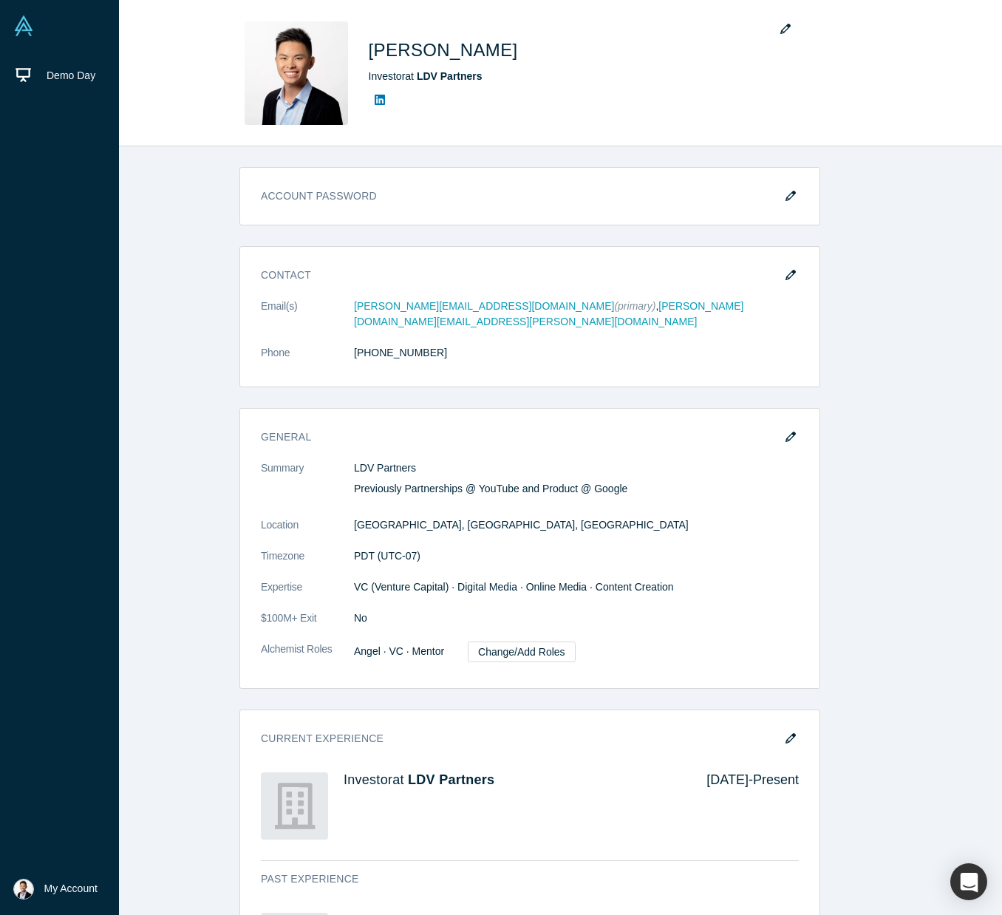
click at [13, 24] on img at bounding box center [23, 26] width 21 height 21
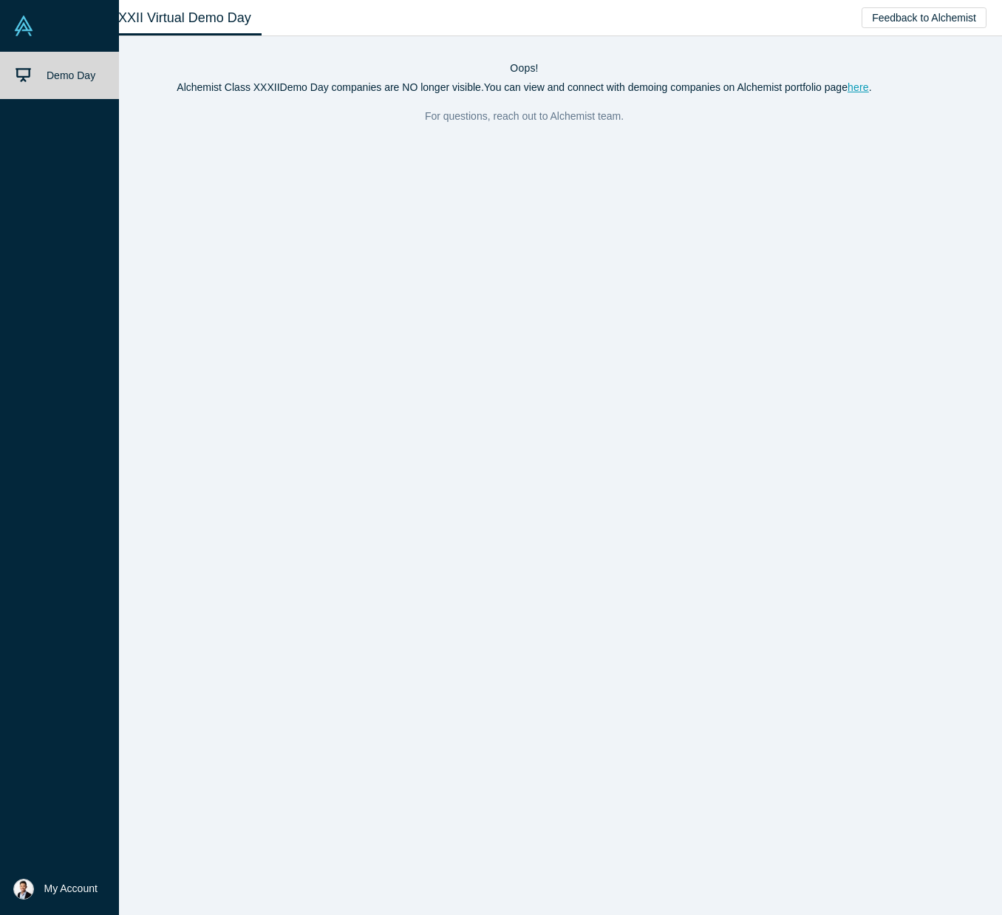
click at [25, 25] on img at bounding box center [23, 26] width 21 height 21
